Goal: Check status

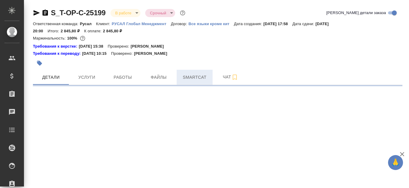
select select "RU"
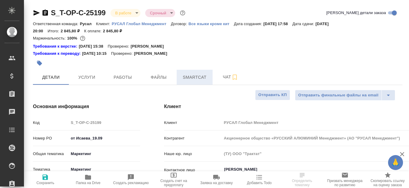
type textarea "x"
type input "[PERSON_NAME]"
click at [195, 80] on span "Smartcat" at bounding box center [194, 77] width 29 height 7
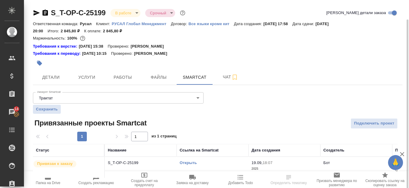
scroll to position [10, 0]
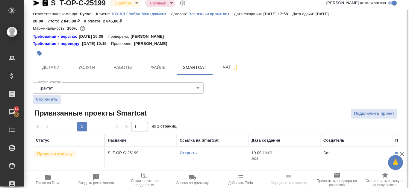
click at [192, 153] on link "Открыть" at bounding box center [188, 153] width 17 height 4
